Goal: Obtain resource: Download file/media

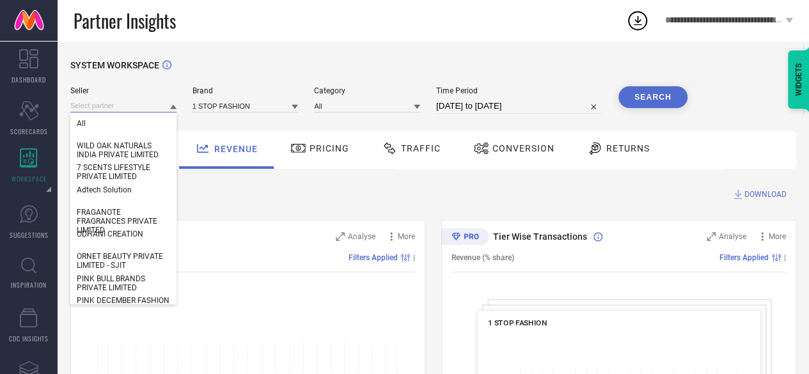
click at [86, 107] on input at bounding box center [123, 105] width 106 height 13
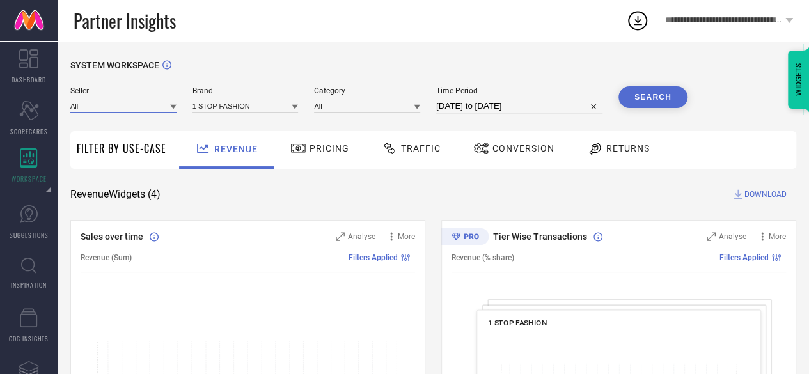
click at [86, 107] on input at bounding box center [123, 105] width 106 height 13
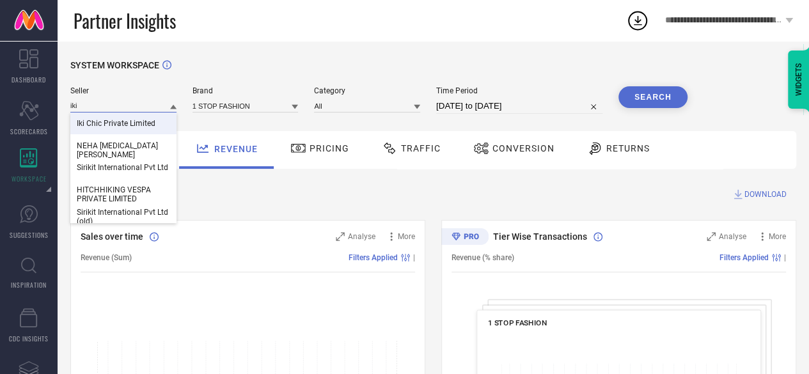
type input "iki"
click at [131, 128] on span "Iki Chic Private Limited" at bounding box center [116, 123] width 79 height 9
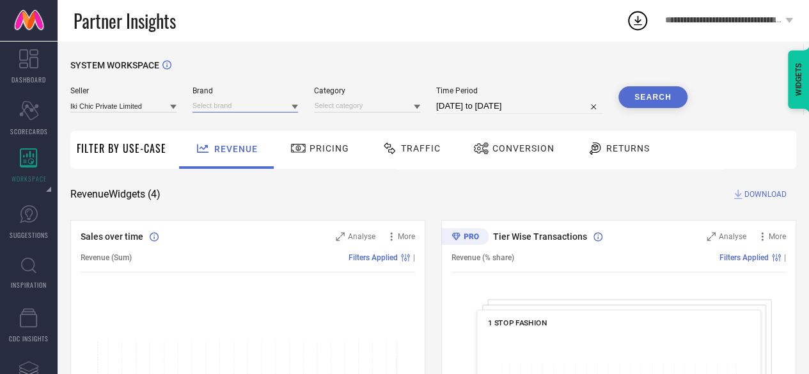
click at [195, 107] on input at bounding box center [246, 105] width 106 height 13
click at [216, 102] on input at bounding box center [246, 105] width 106 height 13
click at [221, 117] on div "IKI CHIC" at bounding box center [246, 124] width 106 height 22
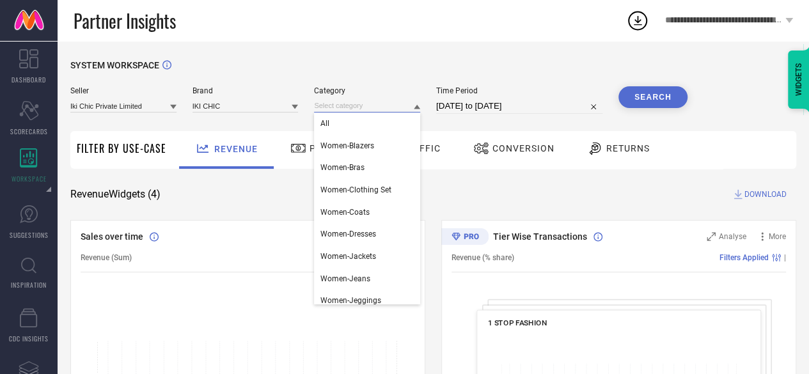
click at [358, 104] on input at bounding box center [367, 105] width 106 height 13
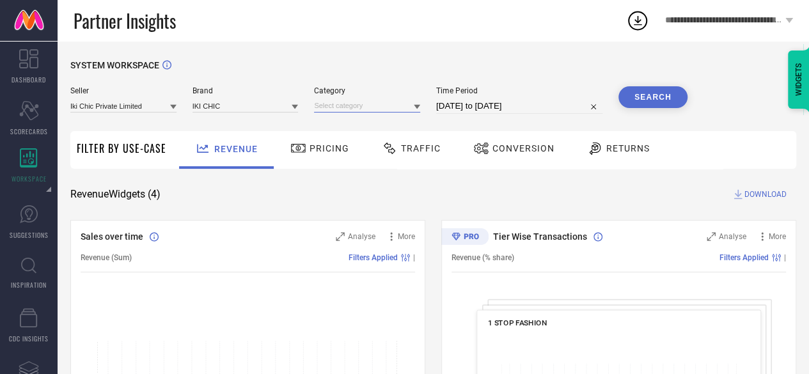
click at [339, 101] on input at bounding box center [367, 105] width 106 height 13
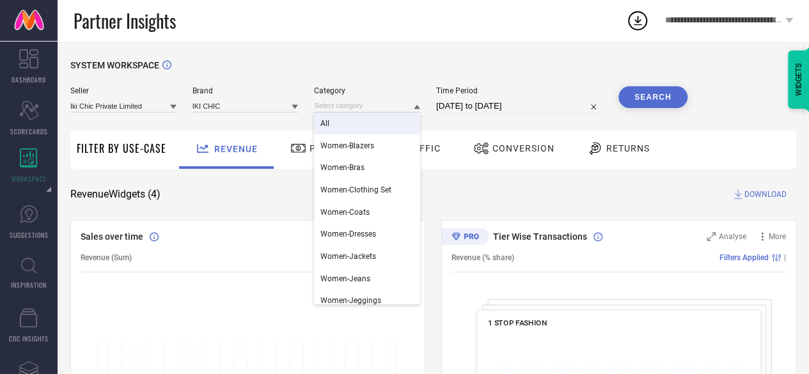
click at [346, 117] on div "All" at bounding box center [367, 124] width 106 height 22
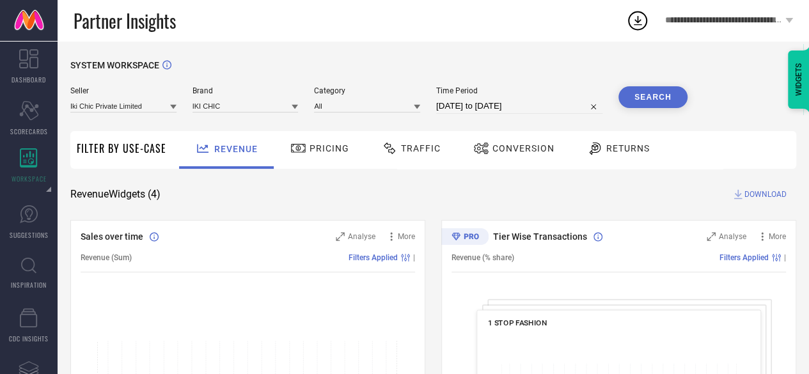
select select "6"
select select "2025"
select select "7"
select select "2025"
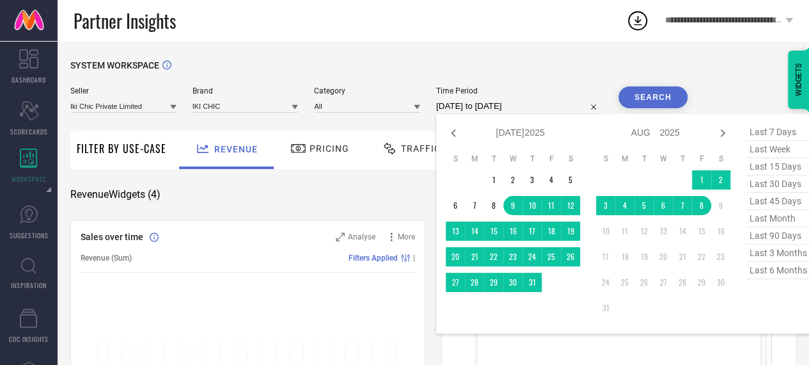
click at [481, 111] on input "[DATE] to [DATE]" at bounding box center [519, 106] width 166 height 15
click at [770, 205] on span "last 45 days" at bounding box center [779, 201] width 64 height 17
type input "[DATE] to [DATE]"
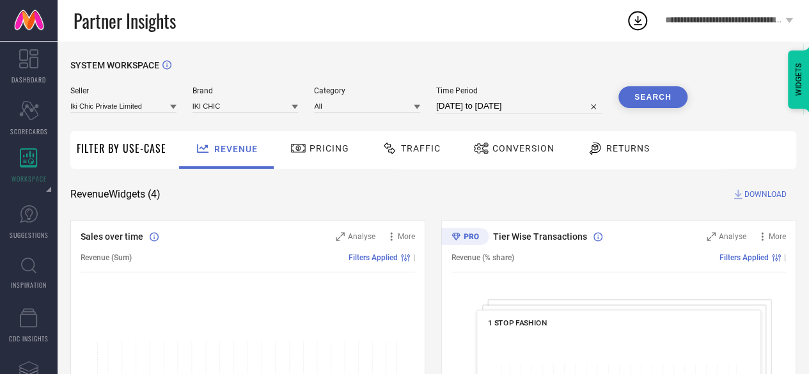
click at [661, 103] on button "Search" at bounding box center [653, 97] width 69 height 22
click at [509, 161] on div "Conversion" at bounding box center [513, 150] width 113 height 38
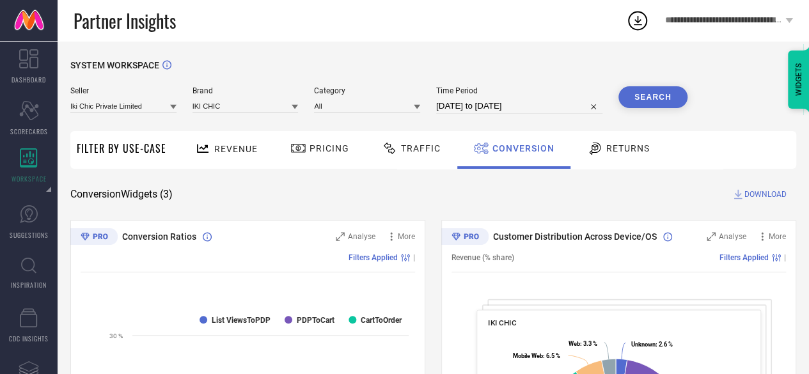
click at [764, 191] on span "DOWNLOAD" at bounding box center [766, 194] width 42 height 13
